Goal: Check status: Check status

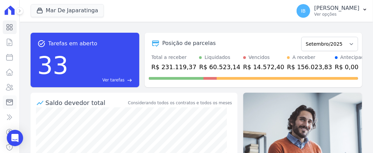
click at [6, 101] on icon at bounding box center [9, 102] width 6 height 6
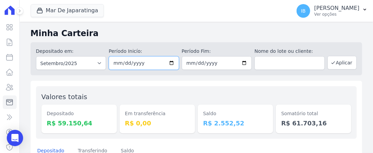
click at [169, 63] on input "[DATE]" at bounding box center [144, 63] width 70 height 14
type input "[DATE]"
click at [242, 60] on input "[DATE]" at bounding box center [217, 63] width 70 height 14
type input "[DATE]"
click at [333, 61] on button "Aplicar" at bounding box center [341, 63] width 29 height 14
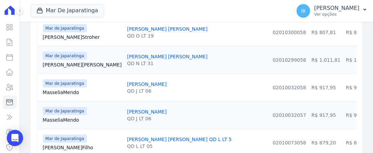
scroll to position [306, 0]
